Goal: Task Accomplishment & Management: Manage account settings

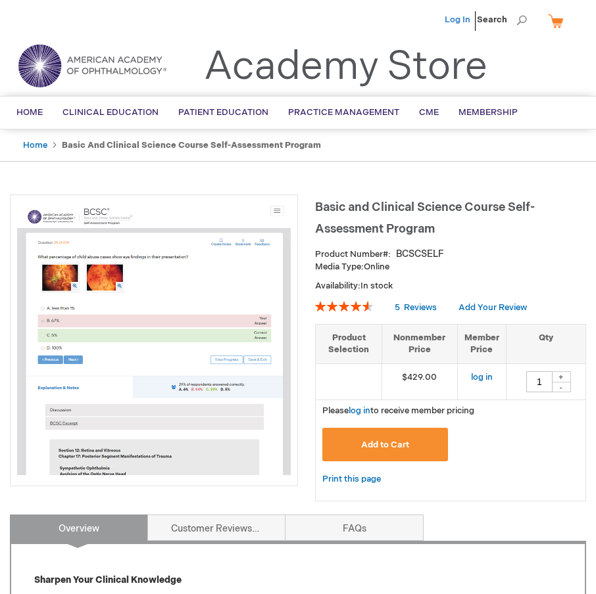
click at [449, 19] on link "Log In" at bounding box center [457, 19] width 26 height 11
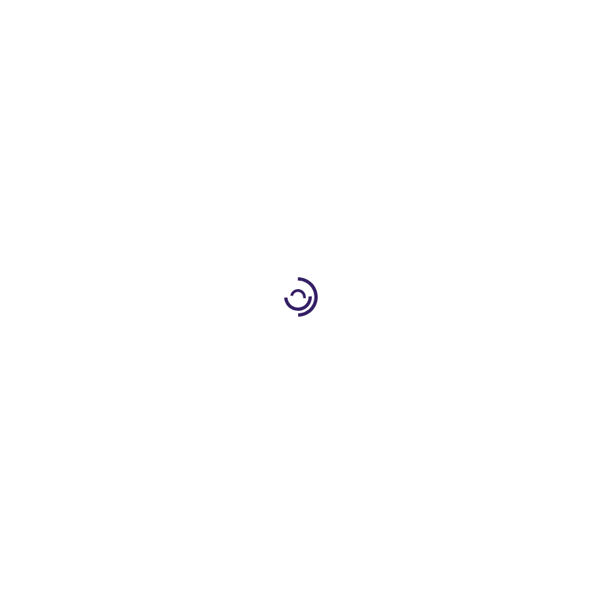
type input "1"
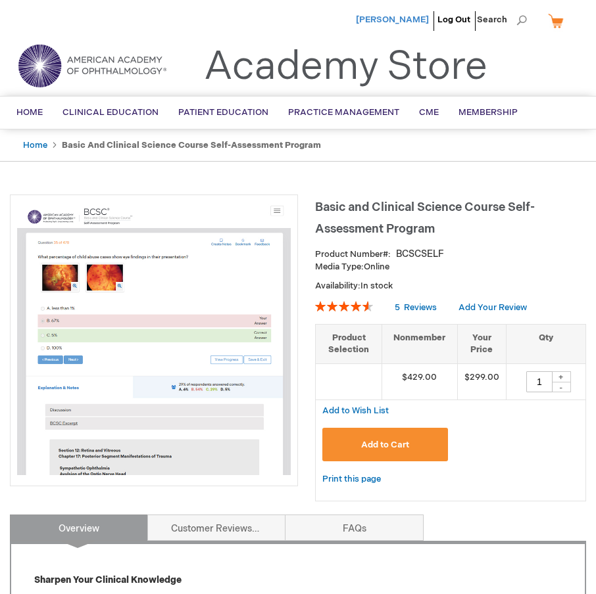
click at [402, 17] on span "[PERSON_NAME]" at bounding box center [392, 19] width 73 height 11
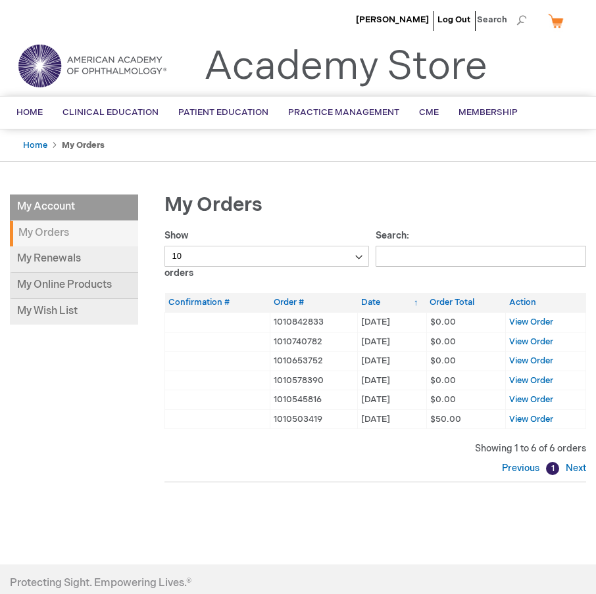
click at [70, 278] on link "My Online Products" at bounding box center [74, 286] width 128 height 26
